Goal: Navigation & Orientation: Find specific page/section

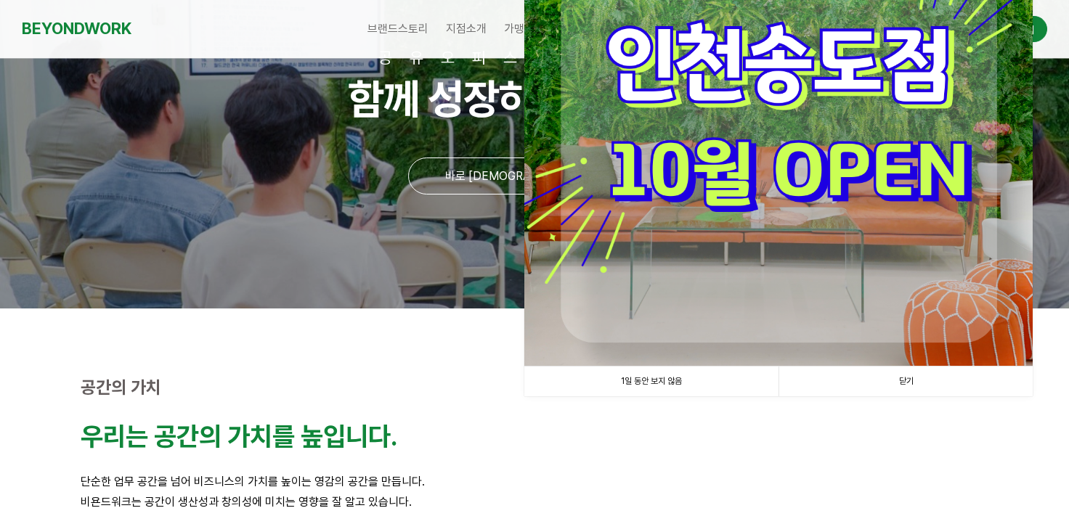
scroll to position [145, 0]
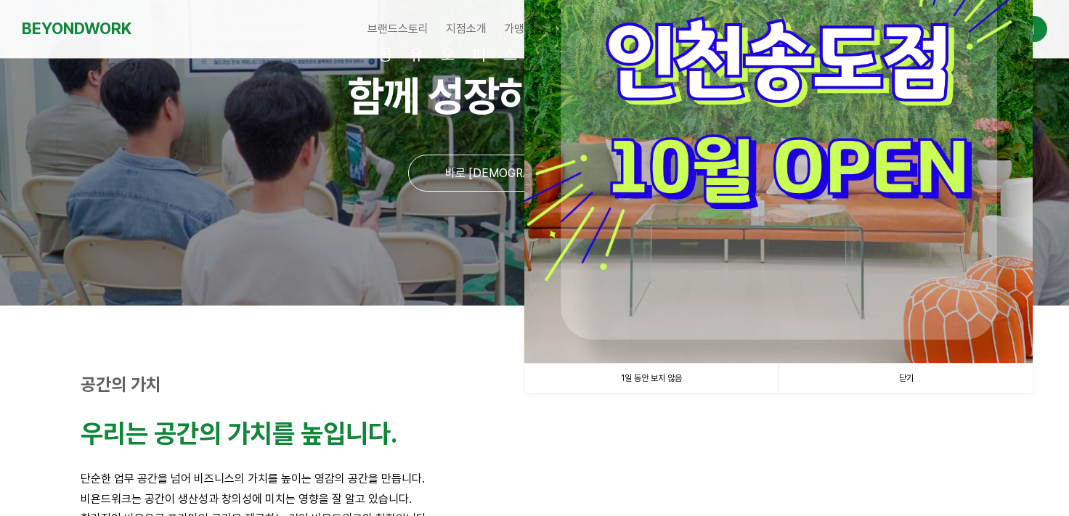
click at [906, 377] on link "닫기" at bounding box center [905, 379] width 254 height 30
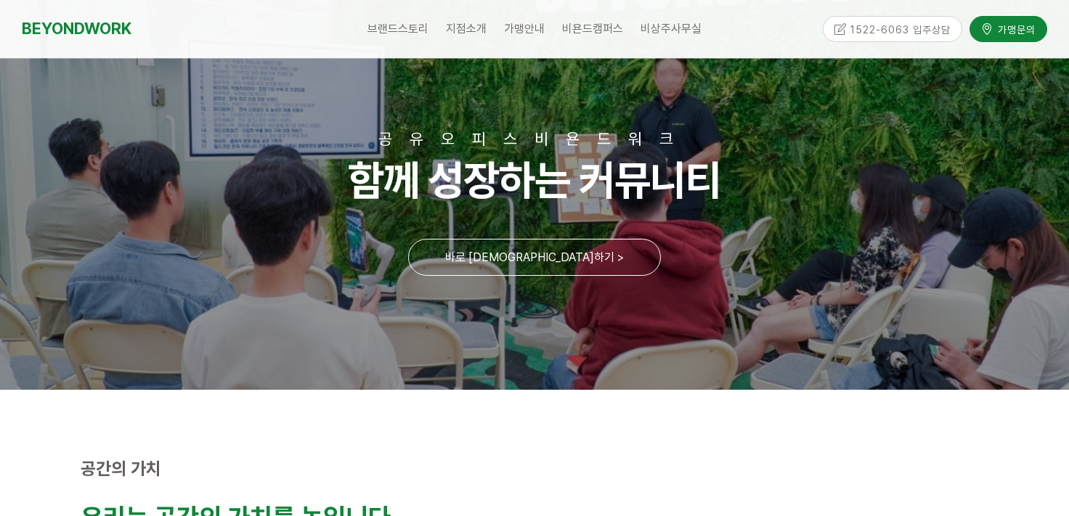
scroll to position [0, 0]
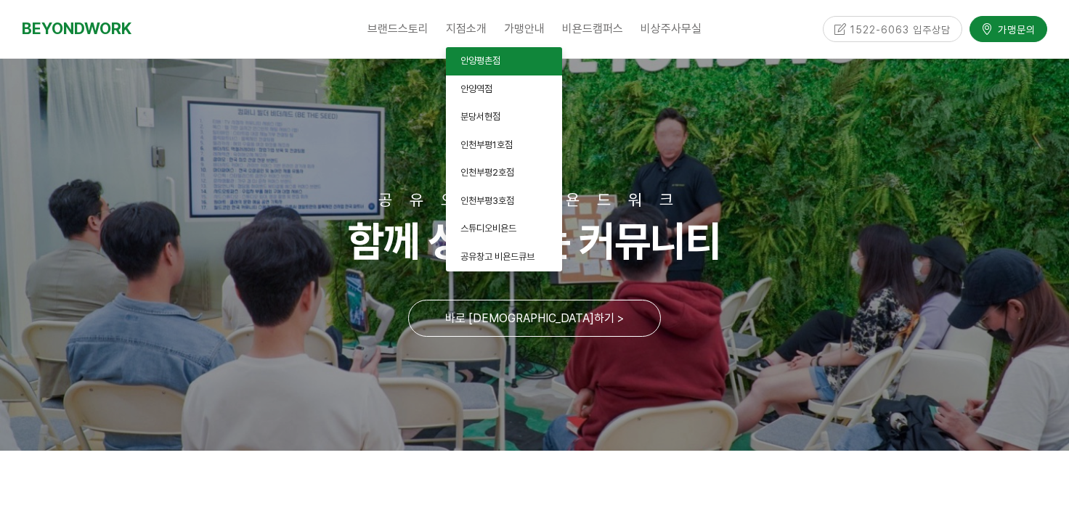
click at [475, 58] on span "안양평촌점" at bounding box center [480, 60] width 40 height 11
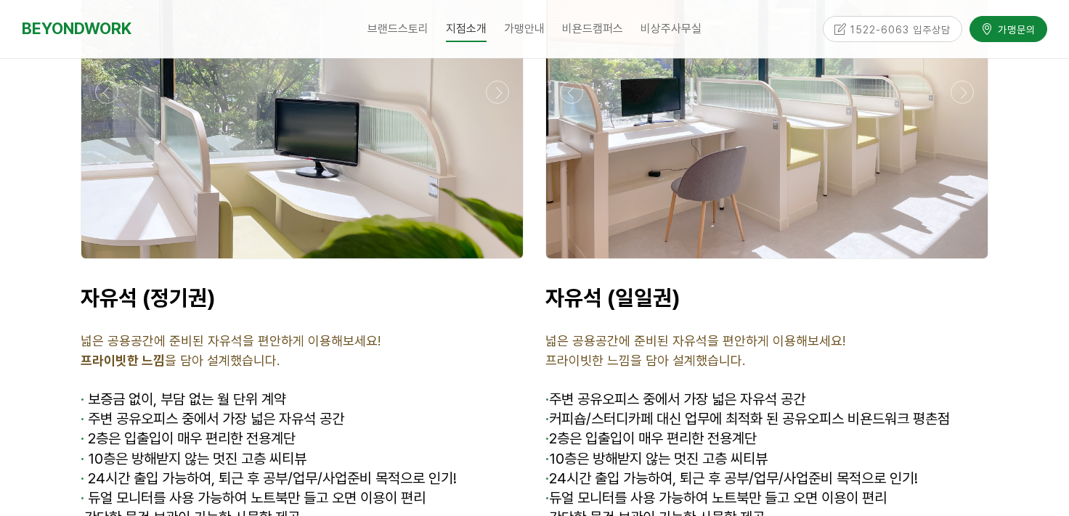
scroll to position [5062, 0]
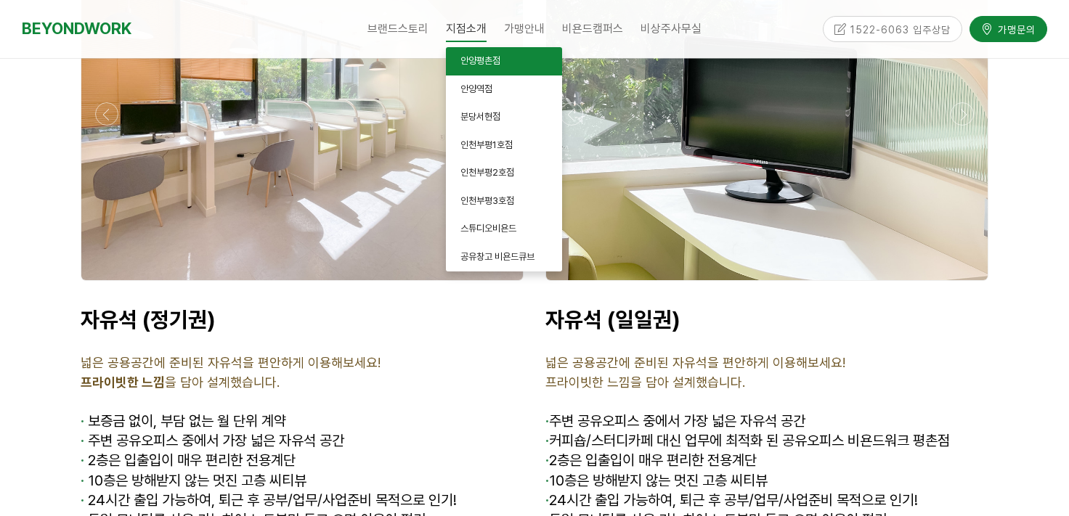
click at [486, 62] on span "안양평촌점" at bounding box center [480, 60] width 40 height 11
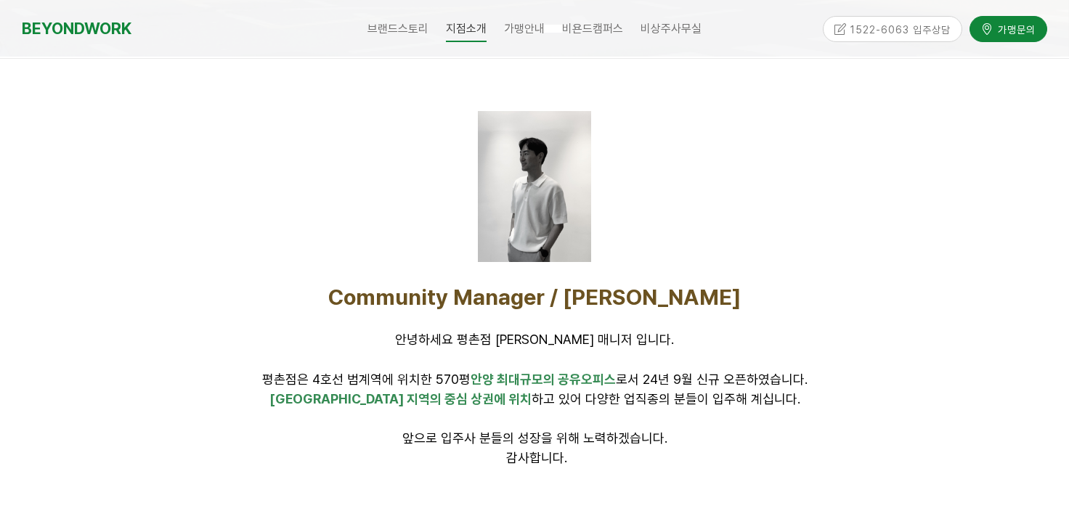
scroll to position [363, 0]
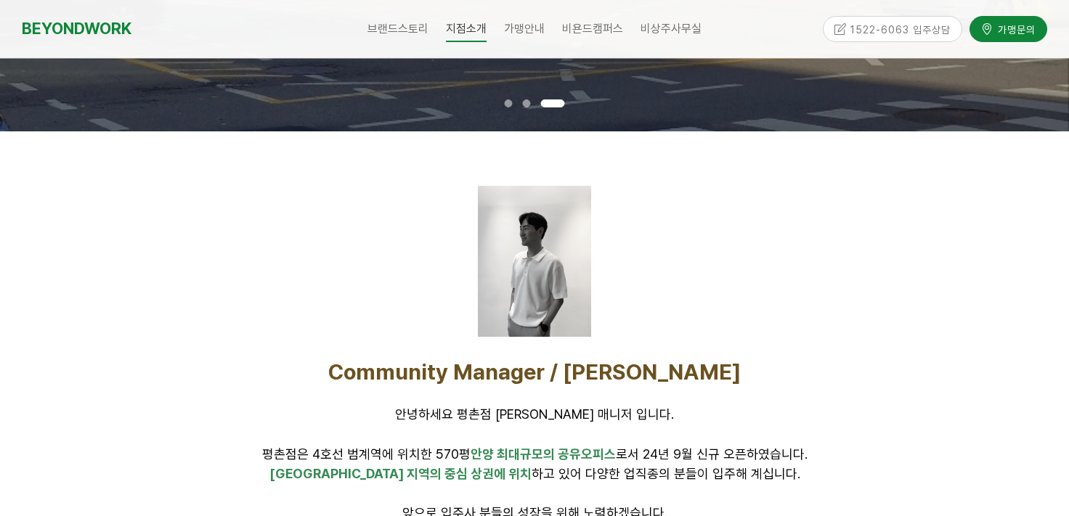
click at [560, 296] on div at bounding box center [534, 261] width 113 height 151
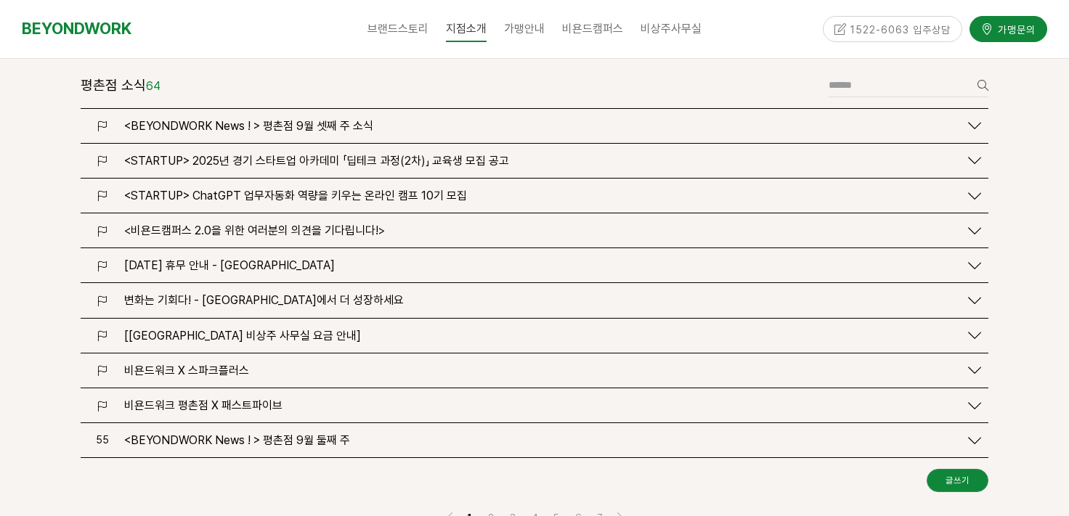
scroll to position [1888, 0]
